Goal: Task Accomplishment & Management: Manage account settings

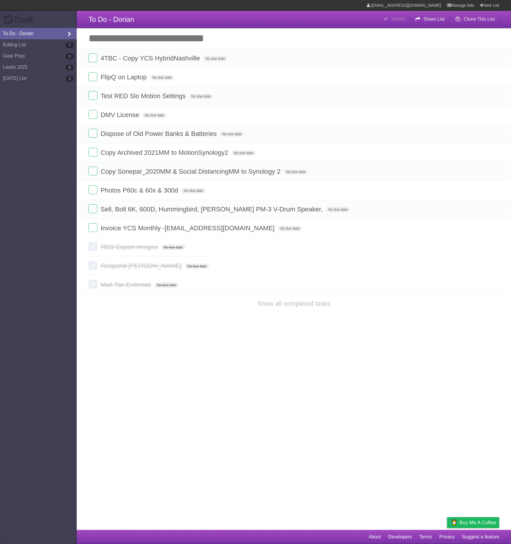
click at [38, 39] on link "To Do - Dorian" at bounding box center [38, 33] width 77 height 11
click at [38, 44] on link "Editing List 7" at bounding box center [38, 44] width 77 height 11
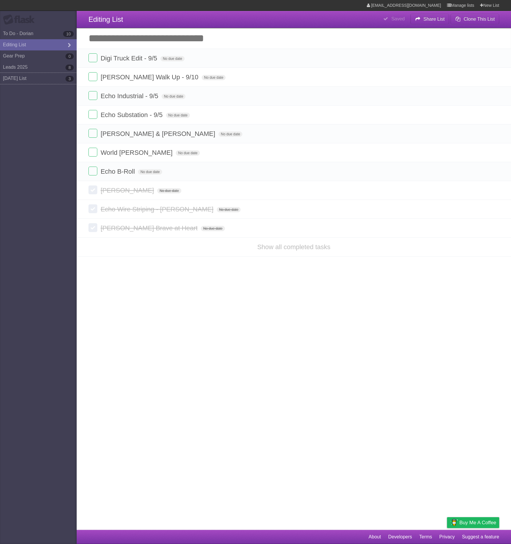
click at [45, 79] on link "[DATE] List 3" at bounding box center [38, 78] width 77 height 11
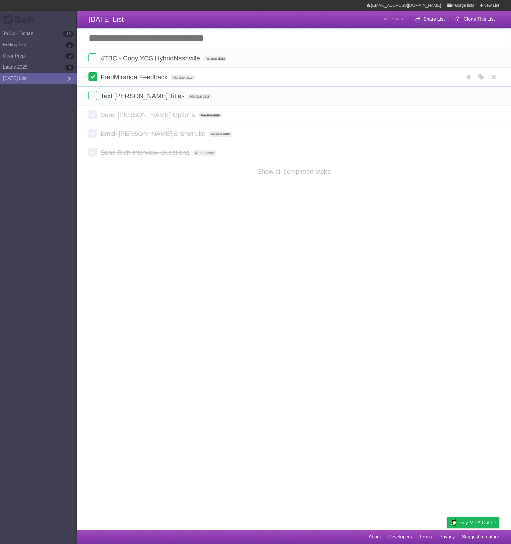
click at [90, 77] on label at bounding box center [92, 76] width 9 height 9
click at [93, 78] on label at bounding box center [92, 76] width 9 height 9
